Goal: Check status

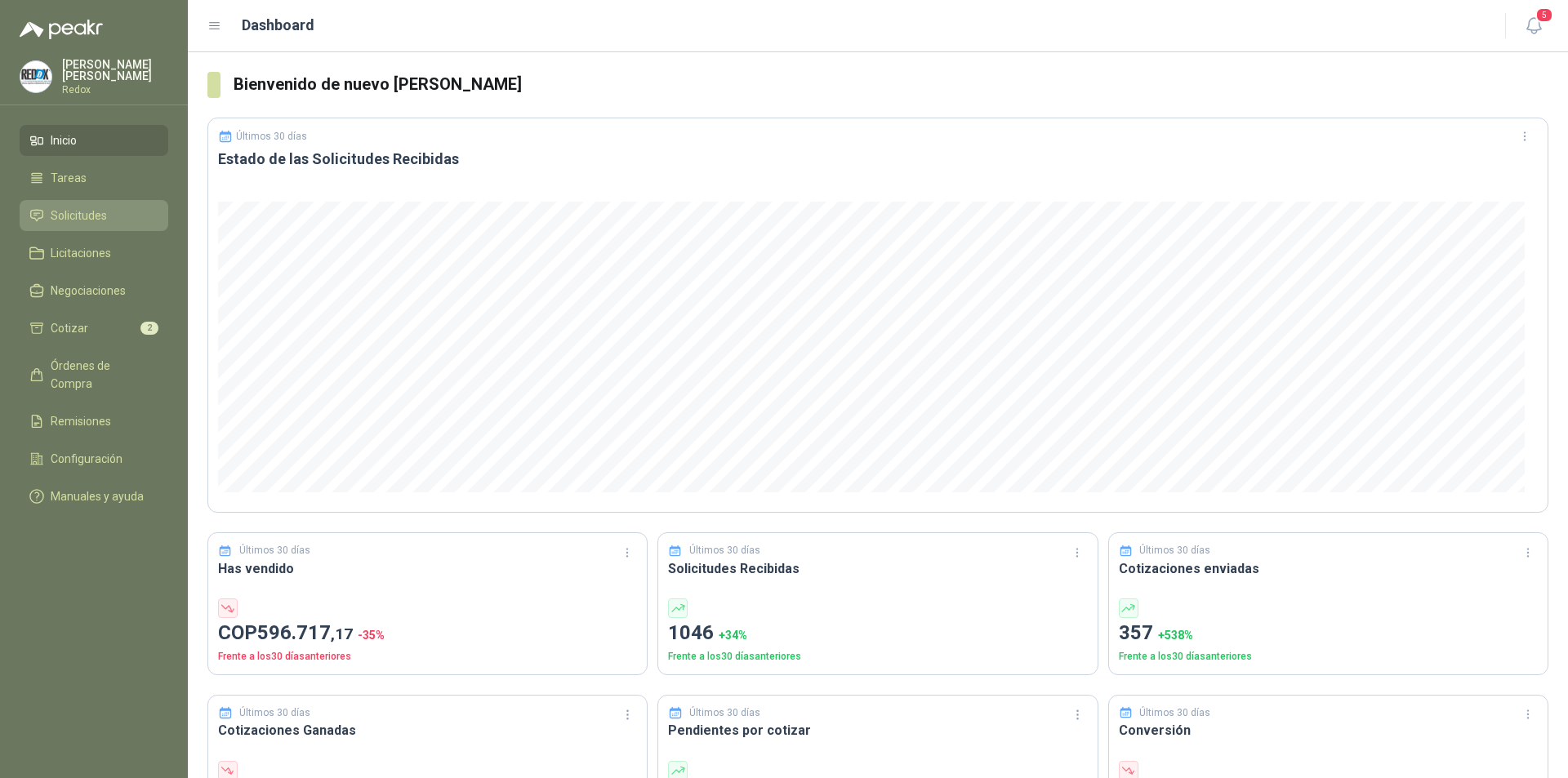
click at [105, 213] on span "Solicitudes" at bounding box center [79, 215] width 56 height 18
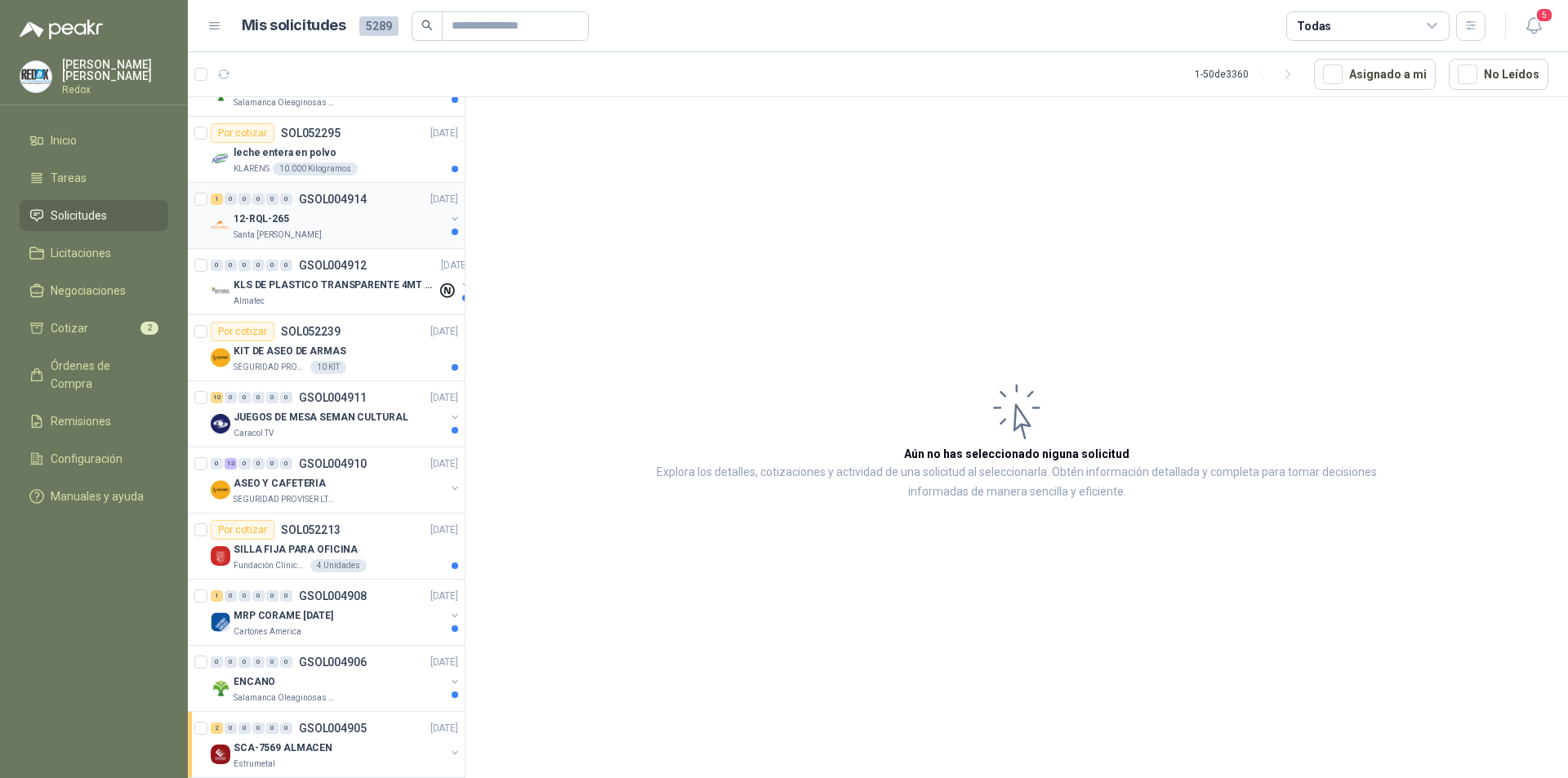
scroll to position [327, 0]
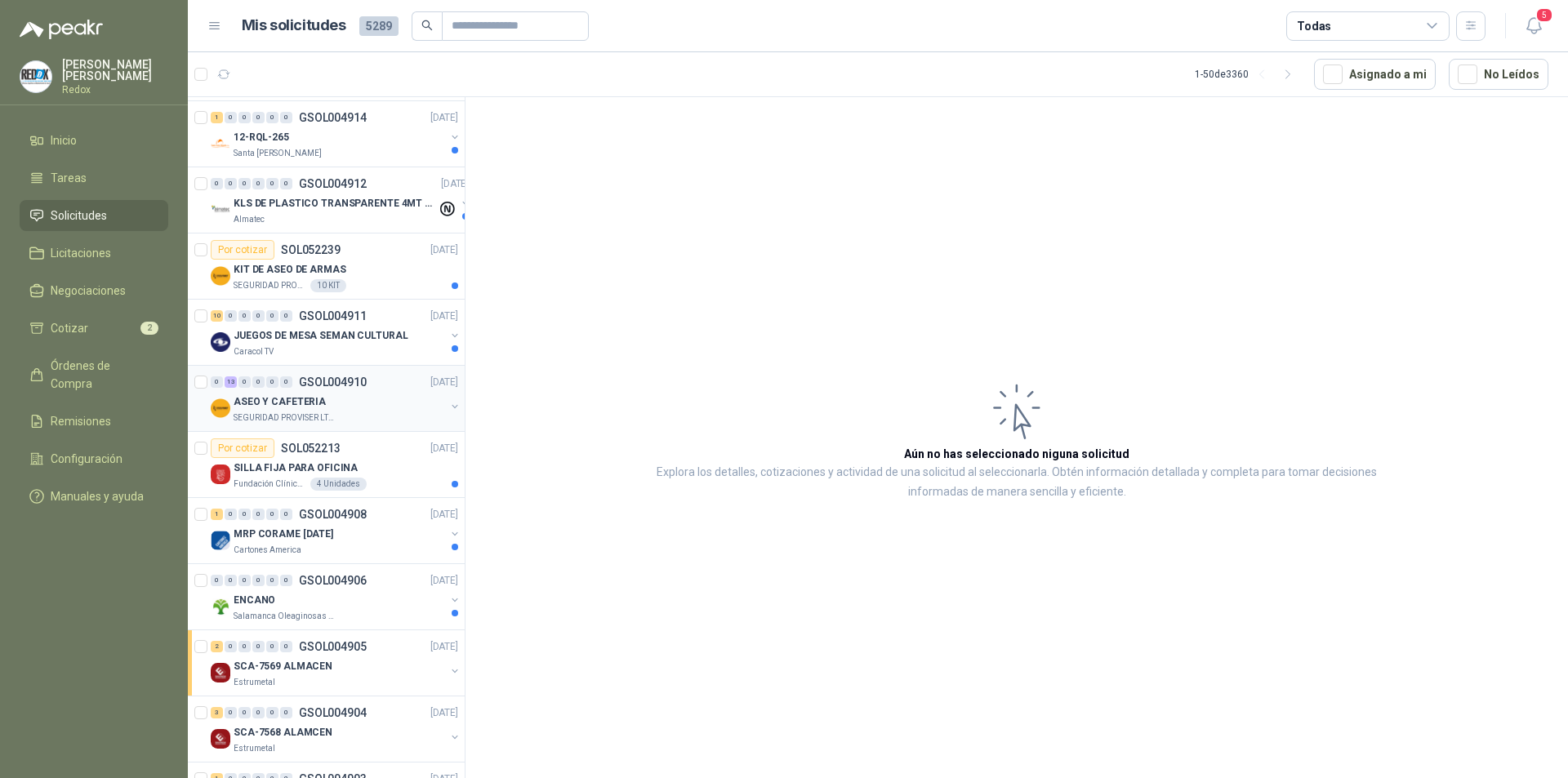
click at [334, 404] on div "ASEO Y CAFETERIA" at bounding box center [339, 401] width 212 height 20
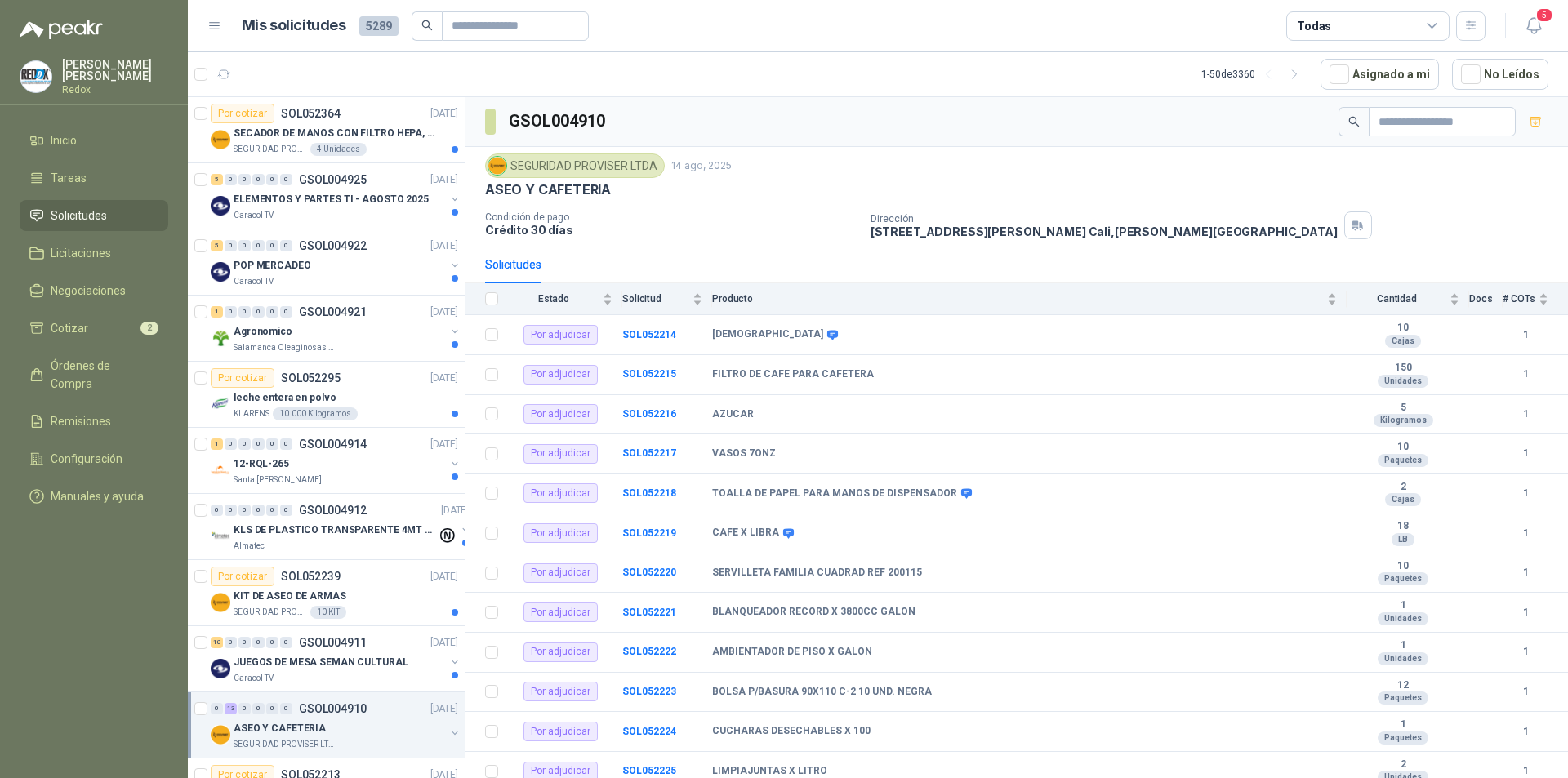
click at [927, 171] on div "SEGURIDAD PROVISER LTDA [DATE]" at bounding box center [1017, 165] width 1063 height 25
click at [390, 148] on div "SEGURIDAD PROVISER LTDA 4 Unidades" at bounding box center [345, 149] width 225 height 13
